Goal: Navigation & Orientation: Find specific page/section

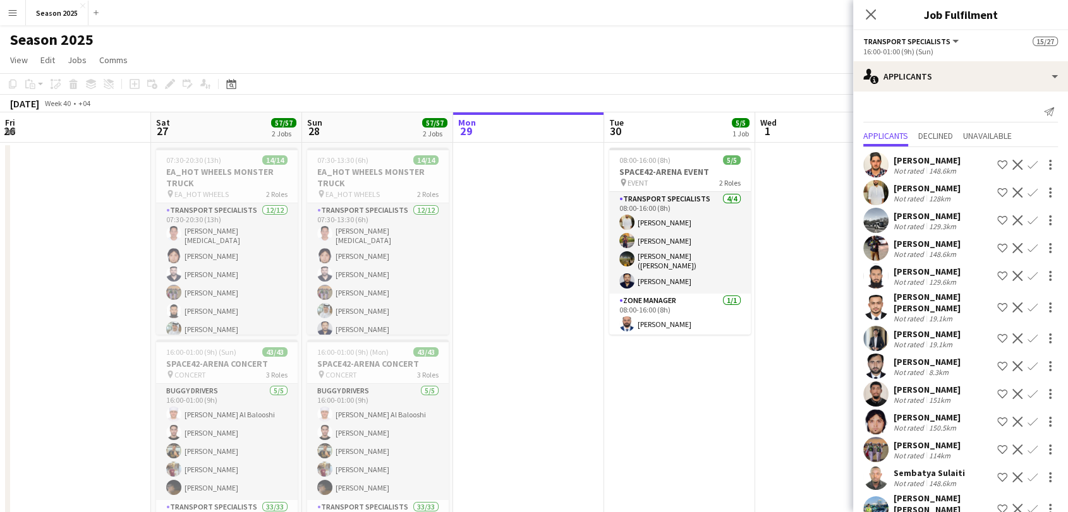
scroll to position [0, 641]
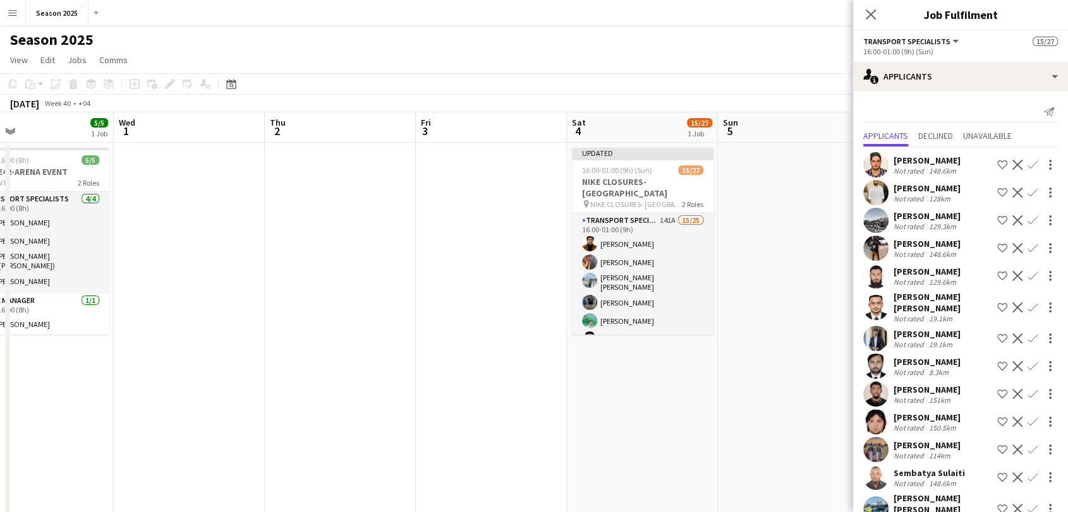
click at [375, 320] on app-date-cell at bounding box center [340, 347] width 151 height 409
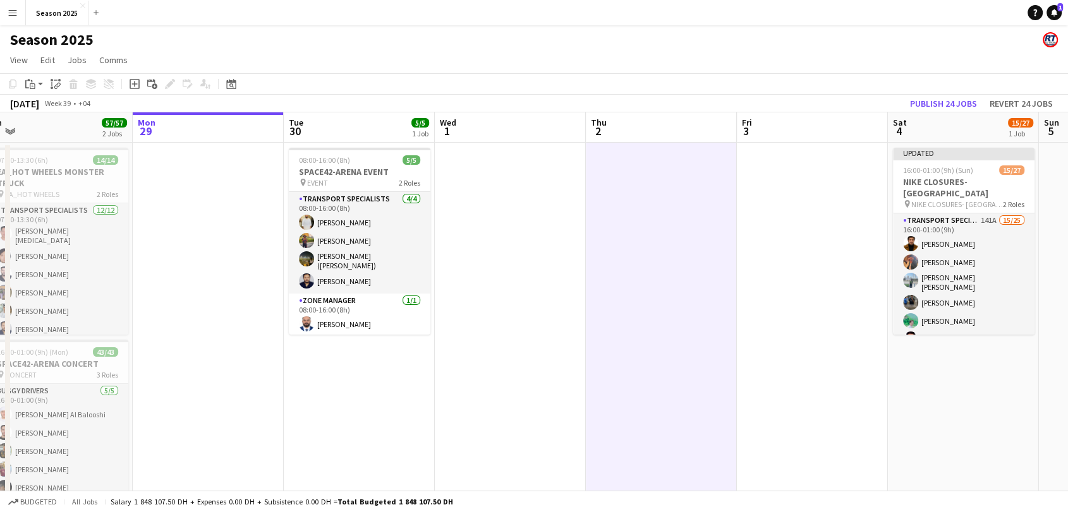
drag, startPoint x: 298, startPoint y: 327, endPoint x: 601, endPoint y: 330, distance: 303.3
click at [619, 323] on app-calendar-viewport "Fri 26 Sat 27 57/57 2 Jobs Sun 28 57/57 2 Jobs Mon 29 Tue 30 5/5 1 Job Wed 1 Th…" at bounding box center [534, 332] width 1068 height 440
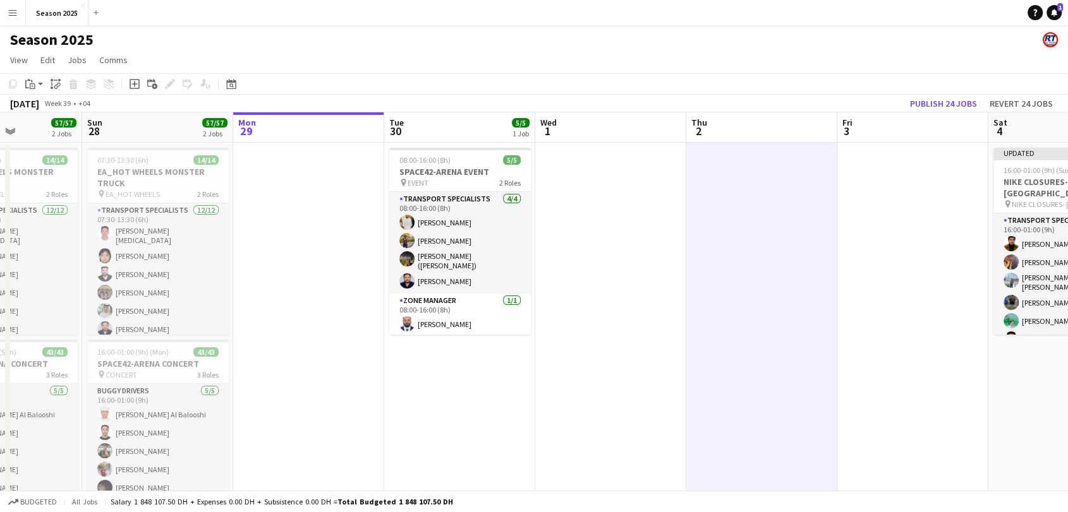
drag, startPoint x: 466, startPoint y: 340, endPoint x: 775, endPoint y: 353, distance: 308.6
click at [869, 334] on app-calendar-viewport "Thu 25 Fri 26 Sat 27 57/57 2 Jobs Sun 28 57/57 2 Jobs Mon 29 Tue 30 5/5 1 Job W…" at bounding box center [534, 332] width 1068 height 440
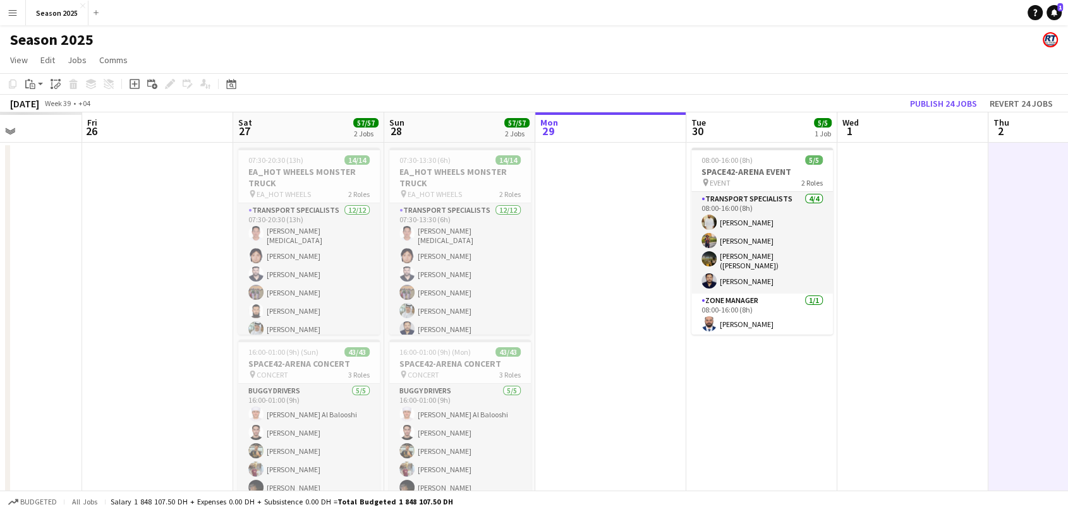
click at [1067, 344] on html "Menu Boards Boards Boards All jobs Status Workforce Workforce My Workforce Recr…" at bounding box center [534, 287] width 1068 height 574
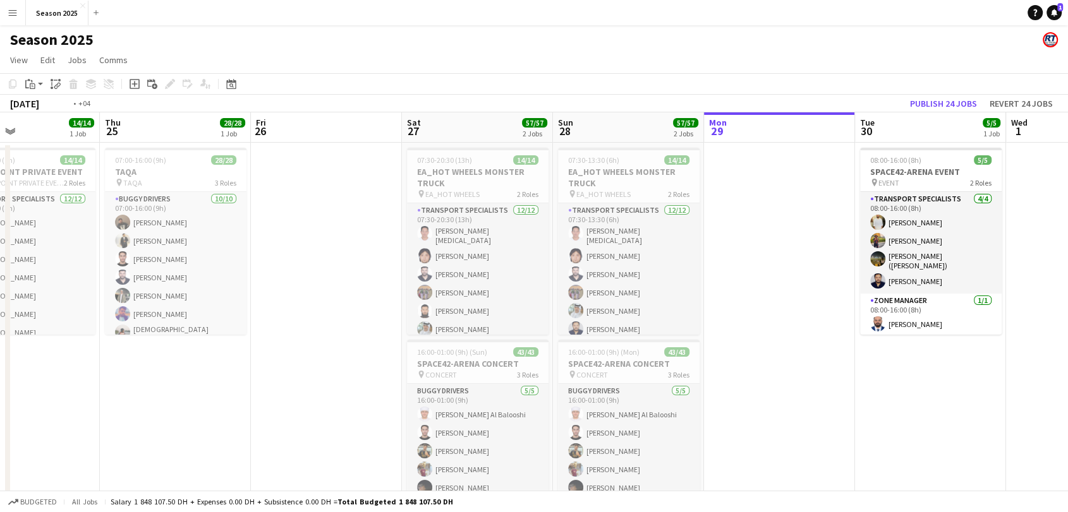
drag, startPoint x: 701, startPoint y: 316, endPoint x: 817, endPoint y: 340, distance: 118.7
click at [869, 326] on app-calendar-viewport "Mon 22 14/14 1 Job Tue 23 26/26 3 Jobs Wed 24 14/14 1 Job Thu 25 28/28 1 Job Fr…" at bounding box center [534, 412] width 1068 height 600
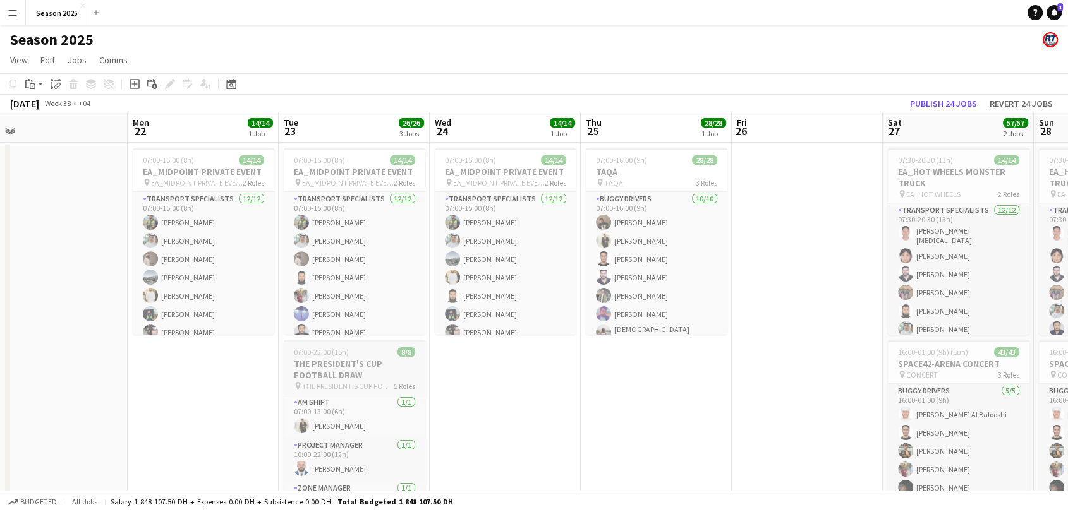
drag, startPoint x: 574, startPoint y: 345, endPoint x: 842, endPoint y: 364, distance: 268.6
click at [897, 355] on app-calendar-viewport "Fri 19 Sat 20 8/8 1 Job Sun 21 Mon 22 14/14 1 Job Tue 23 26/26 3 Jobs Wed 24 14…" at bounding box center [534, 412] width 1068 height 600
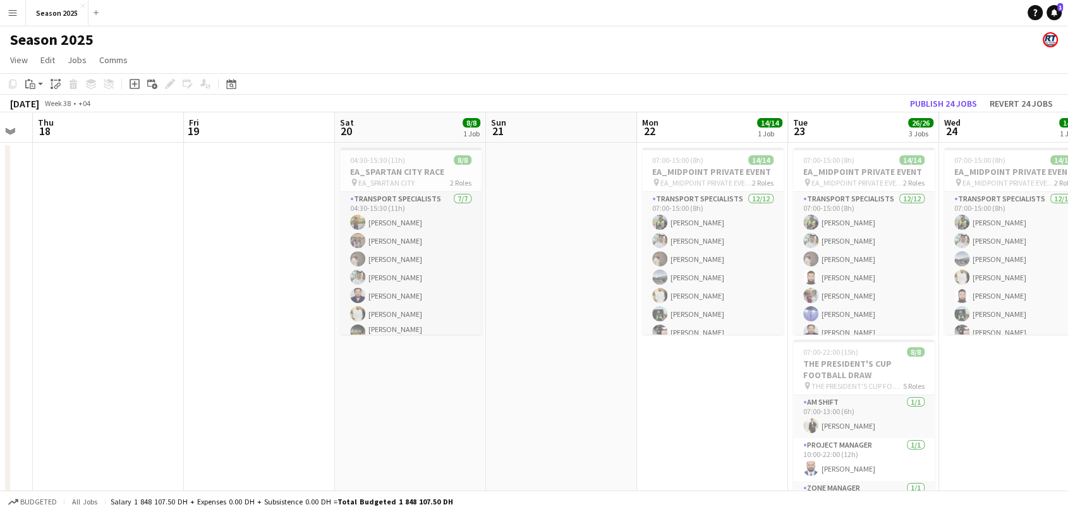
scroll to position [0, 528]
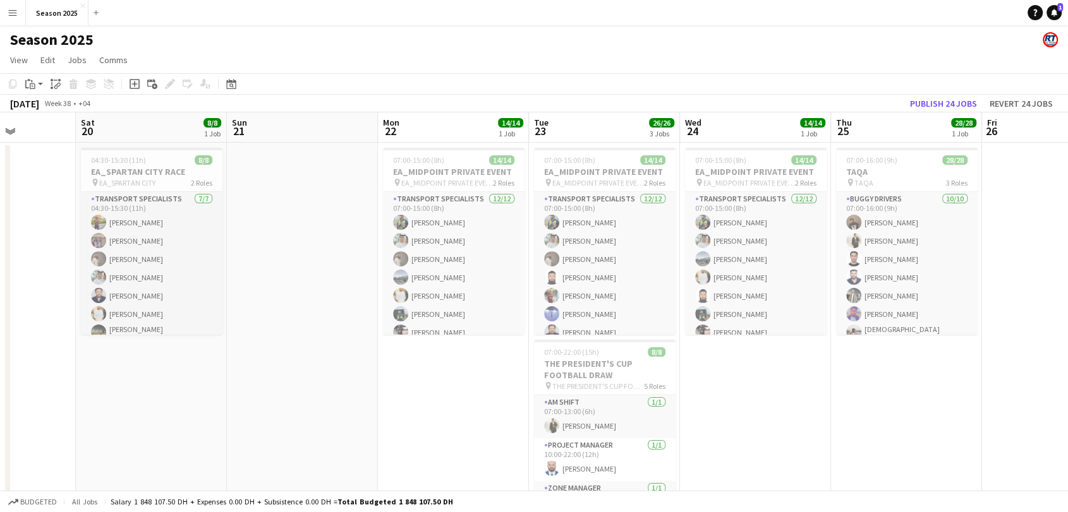
drag, startPoint x: 529, startPoint y: 344, endPoint x: 269, endPoint y: 342, distance: 260.9
click at [269, 342] on app-calendar-viewport "Tue 16 Wed 17 Thu 18 Fri 19 Sat 20 8/8 1 Job Sun 21 Mon 22 14/14 1 Job Tue 23 2…" at bounding box center [534, 412] width 1068 height 600
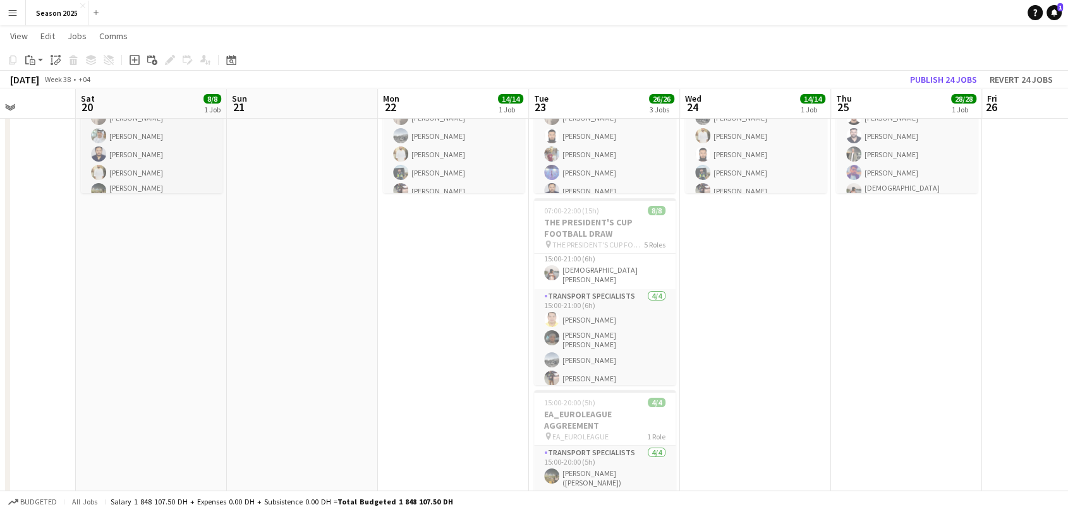
scroll to position [0, 0]
